Goal: Information Seeking & Learning: Learn about a topic

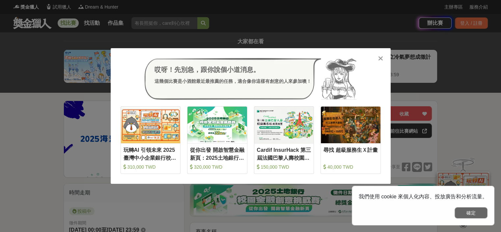
click at [484, 211] on button "確定" at bounding box center [471, 212] width 33 height 11
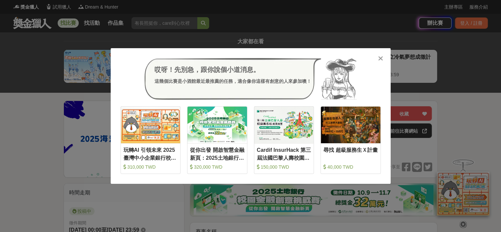
click at [378, 58] on icon at bounding box center [380, 58] width 5 height 7
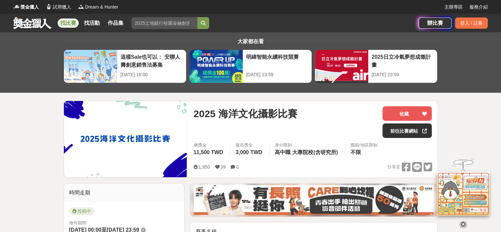
click at [69, 22] on link "找比賽" at bounding box center [68, 22] width 21 height 9
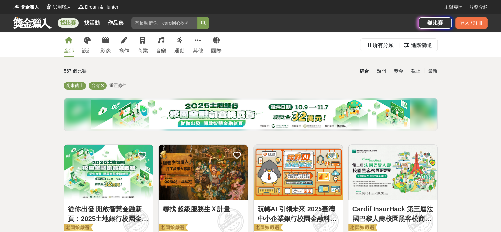
click at [222, 42] on div "全部 設計 影像 寫作 商業 音樂 運動 其他 國際" at bounding box center [143, 44] width 166 height 25
click at [217, 44] on link "國際" at bounding box center [216, 44] width 11 height 25
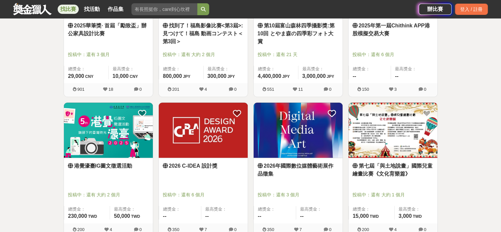
scroll to position [362, 0]
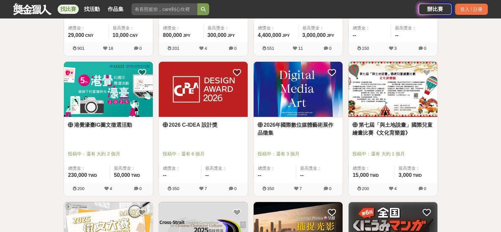
click at [208, 124] on link "2026 C-IDEA 設計獎" at bounding box center [203, 125] width 81 height 8
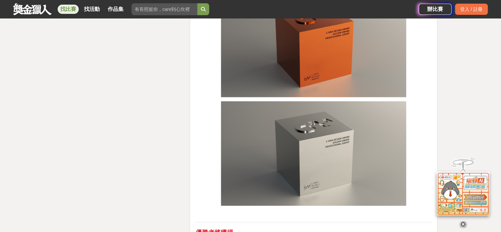
scroll to position [1582, 0]
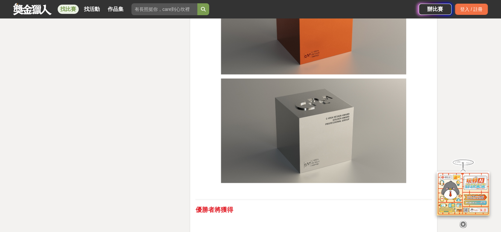
click at [37, 9] on link at bounding box center [33, 9] width 40 height 13
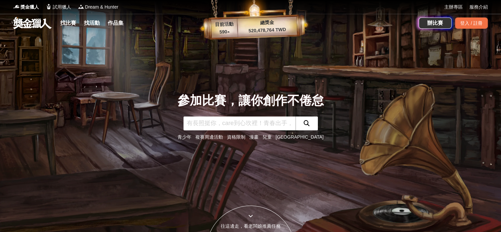
drag, startPoint x: 8, startPoint y: 22, endPoint x: 52, endPoint y: 21, distance: 44.8
click at [52, 21] on div "找比賽 找活動 作品集 辦比賽 登入 / 註冊" at bounding box center [250, 23] width 501 height 18
